Goal: Task Accomplishment & Management: Manage account settings

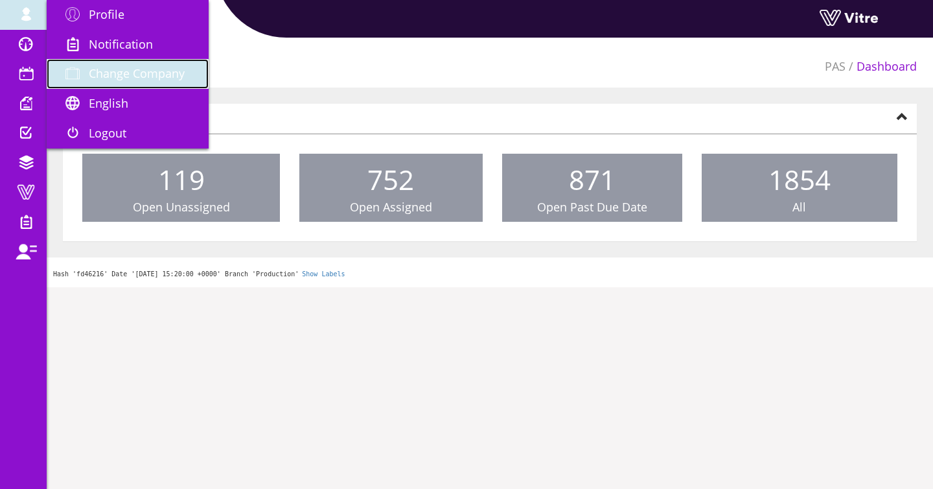
click at [78, 64] on link "Change Company" at bounding box center [128, 74] width 162 height 30
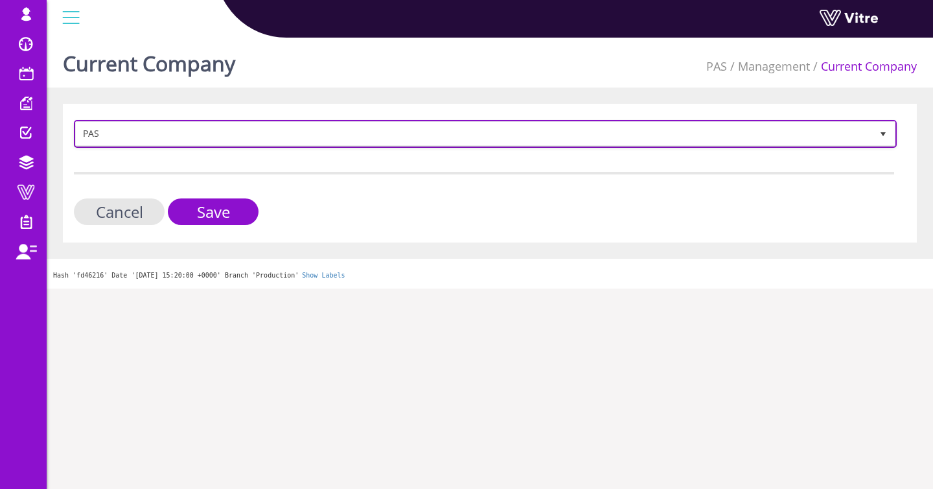
click at [176, 128] on span "PAS" at bounding box center [474, 133] width 796 height 23
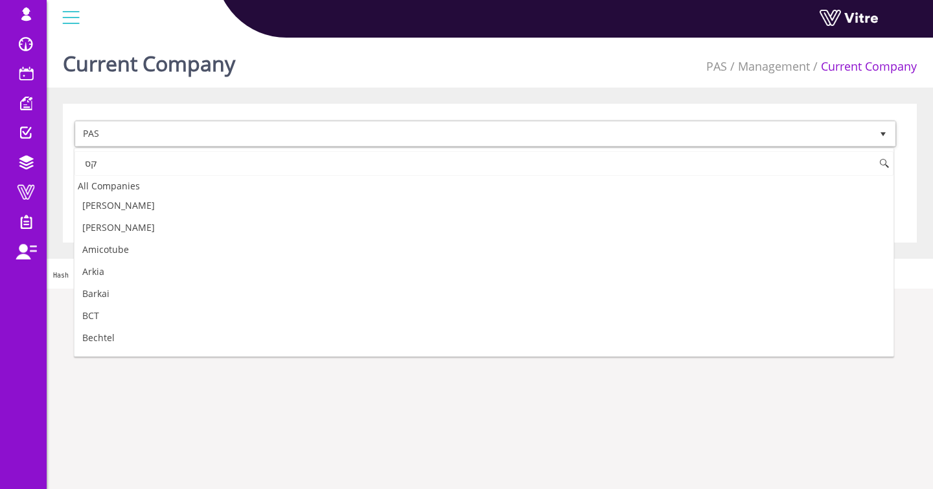
type input "ק"
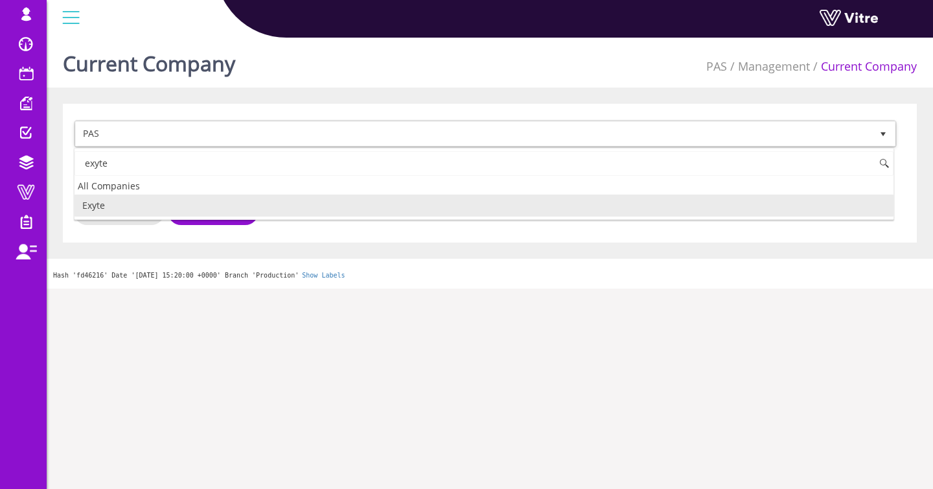
click at [130, 204] on li "Exyte" at bounding box center [484, 205] width 819 height 22
type input "exyte"
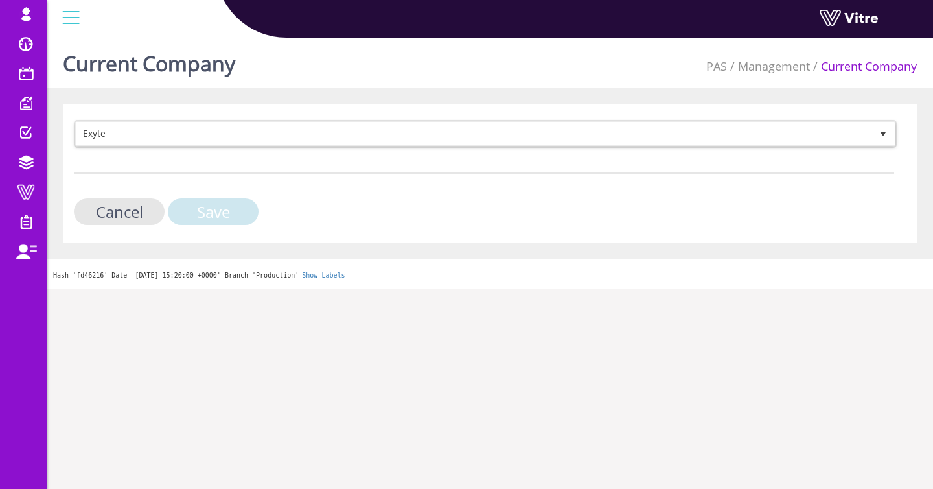
click at [189, 215] on input "Save" at bounding box center [213, 211] width 91 height 27
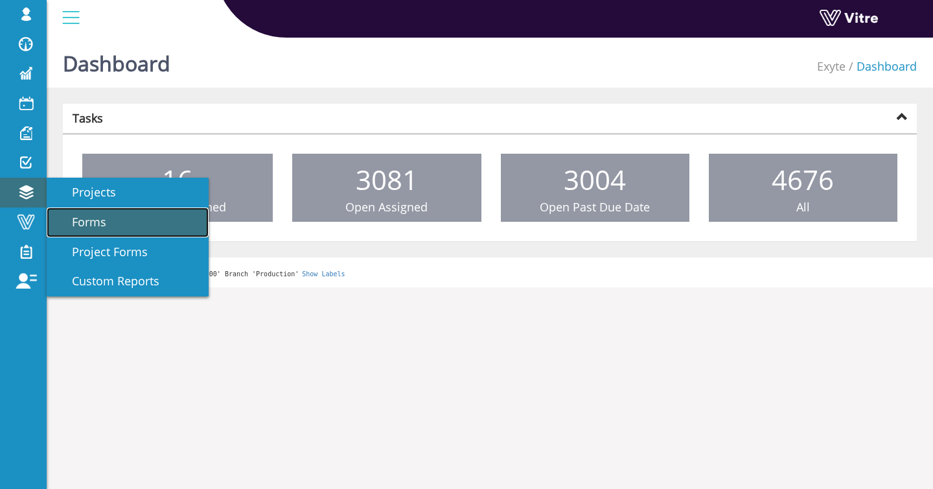
click at [52, 218] on link "Forms" at bounding box center [128, 222] width 162 height 30
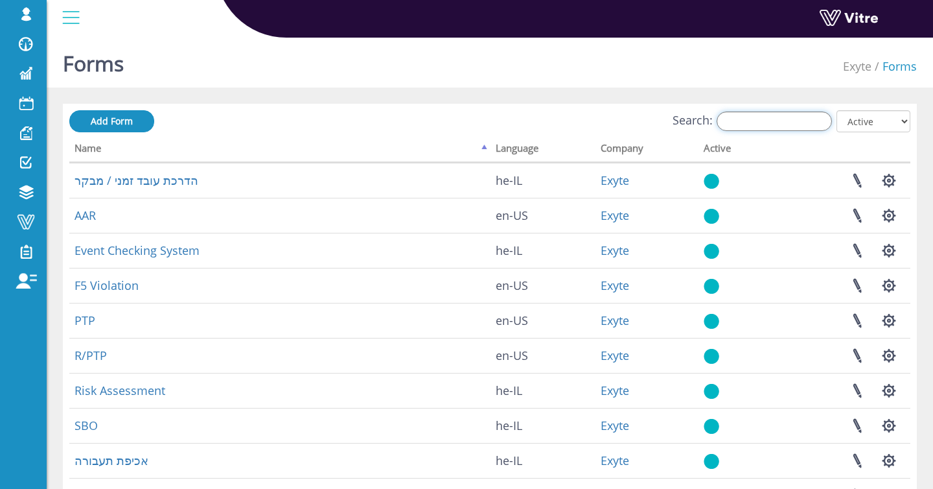
click at [770, 124] on input "Search:" at bounding box center [774, 120] width 115 height 19
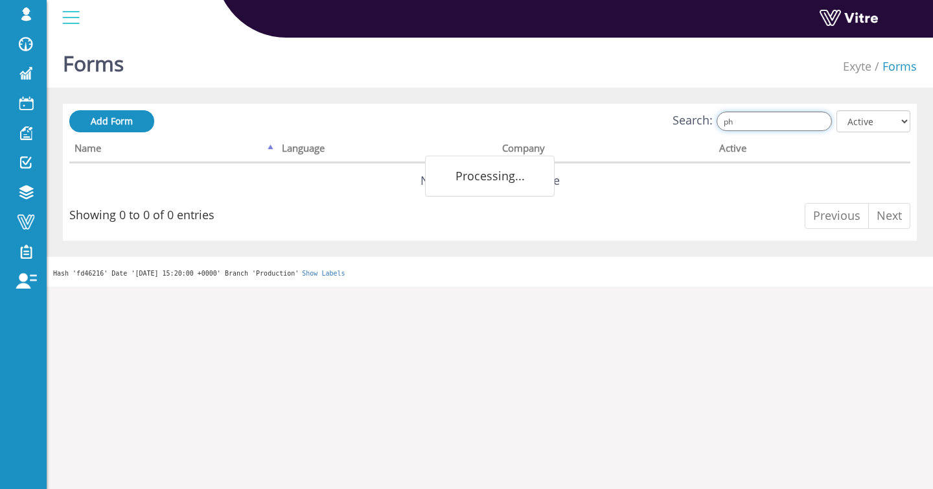
type input "p"
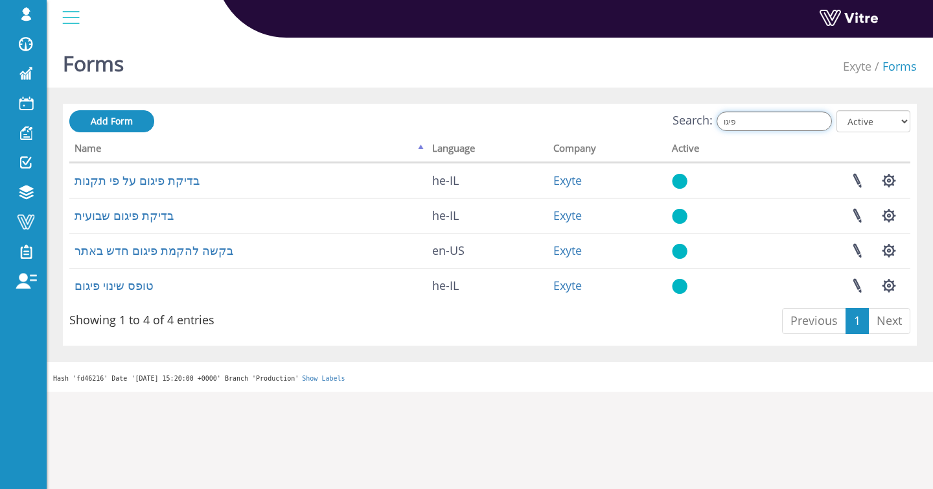
type input "פיגו"
